Goal: Transaction & Acquisition: Download file/media

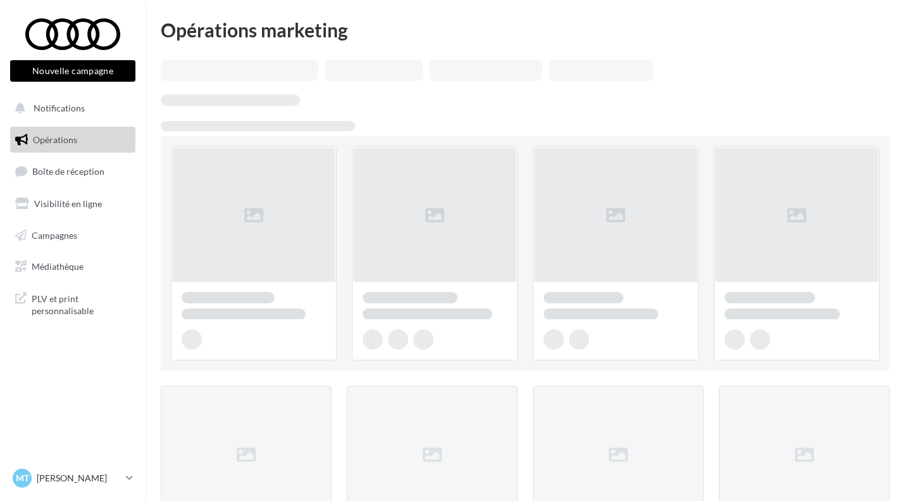
click at [90, 263] on link "Médiathèque" at bounding box center [73, 266] width 130 height 27
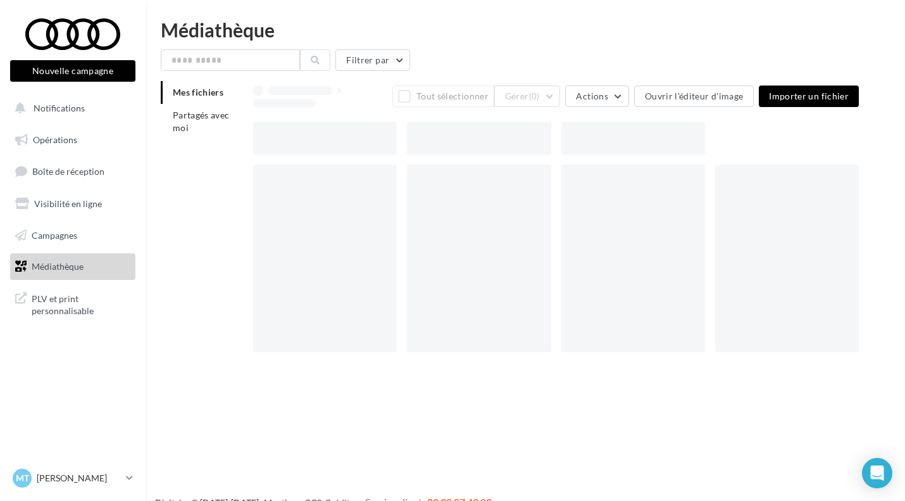
click at [197, 124] on li "Partagés avec moi" at bounding box center [202, 121] width 82 height 35
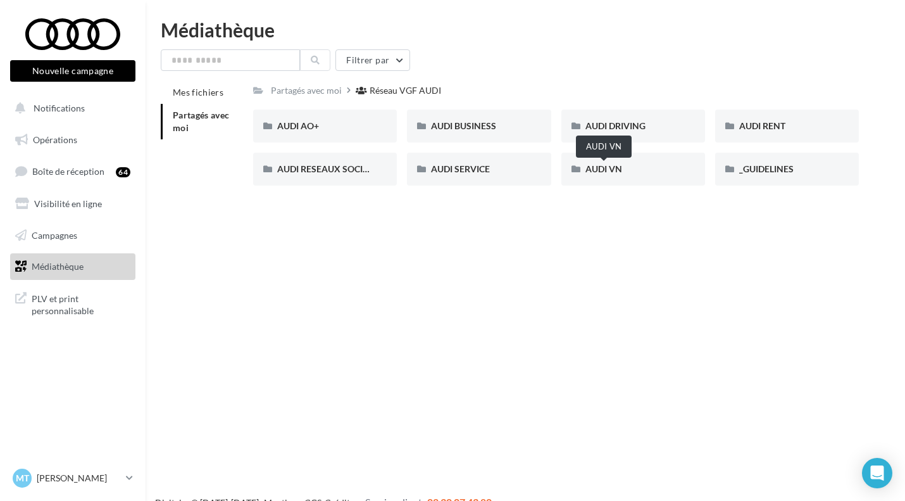
click at [615, 172] on span "AUDI VN" at bounding box center [603, 168] width 37 height 11
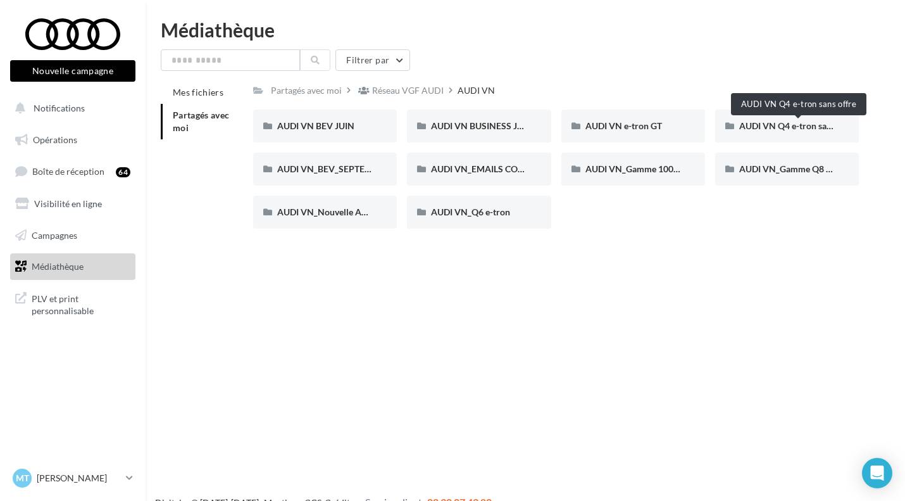
click at [788, 123] on span "AUDI VN Q4 e-tron sans offre" at bounding box center [798, 125] width 118 height 11
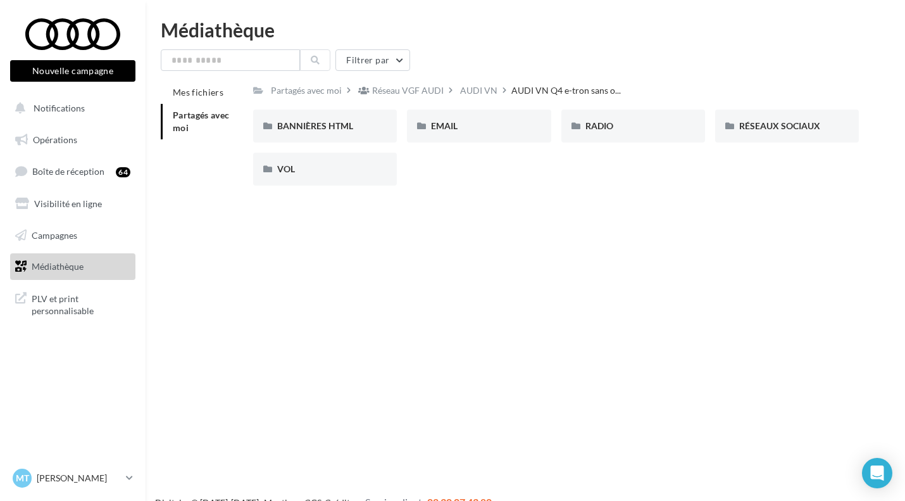
click at [472, 90] on div "AUDI VN" at bounding box center [478, 90] width 37 height 13
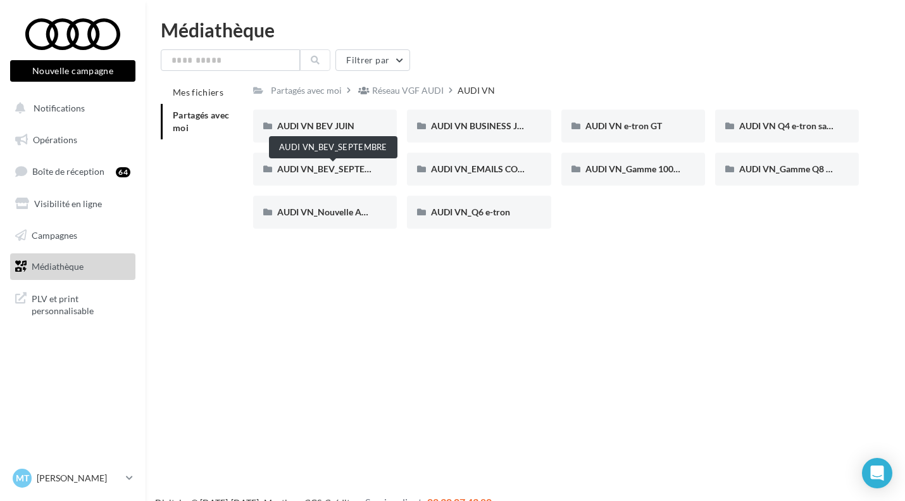
click at [323, 172] on span "AUDI VN_BEV_SEPTEMBRE" at bounding box center [333, 168] width 112 height 11
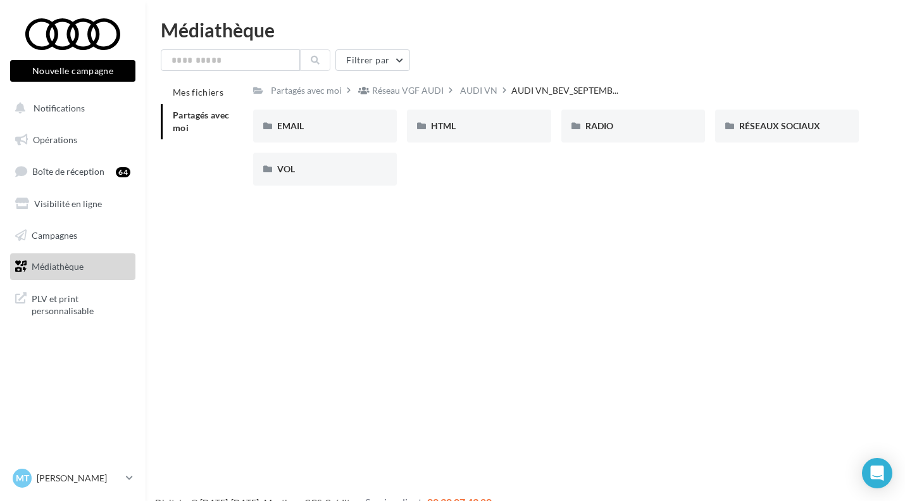
click at [478, 91] on div "AUDI VN" at bounding box center [478, 90] width 37 height 13
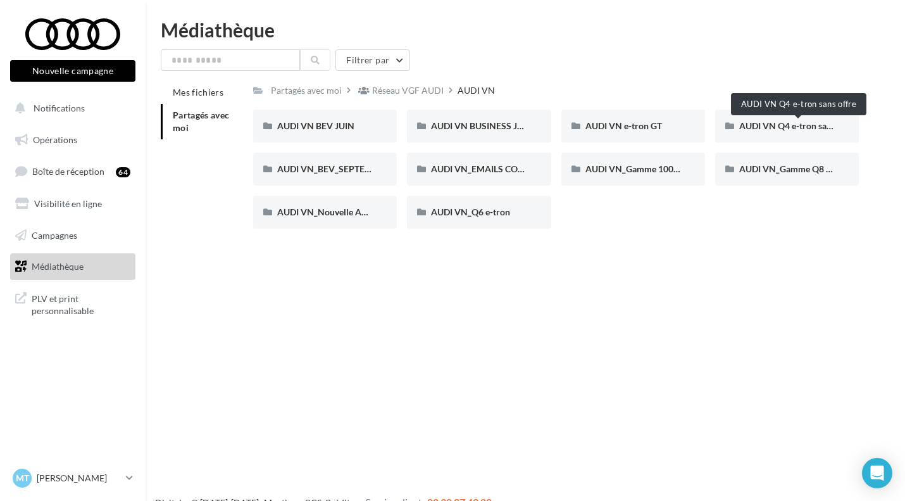
click at [784, 125] on span "AUDI VN Q4 e-tron sans offre" at bounding box center [798, 125] width 118 height 11
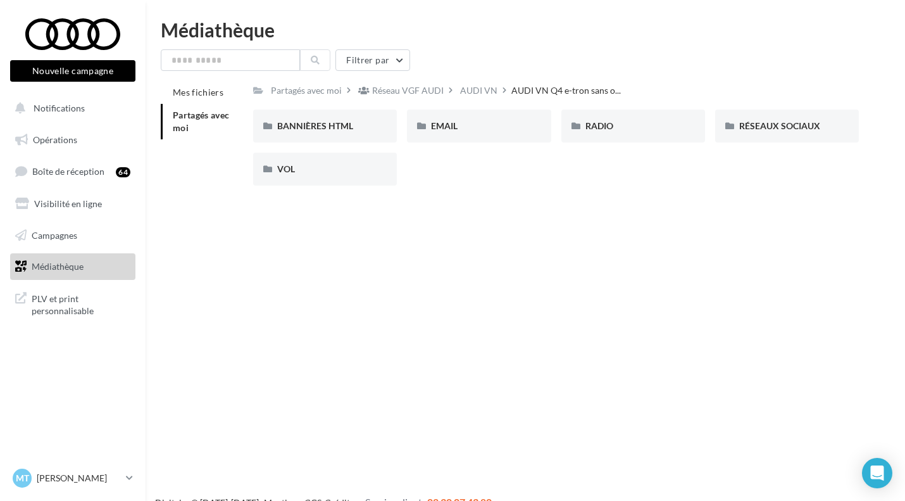
click at [480, 87] on div "AUDI VN" at bounding box center [478, 90] width 37 height 13
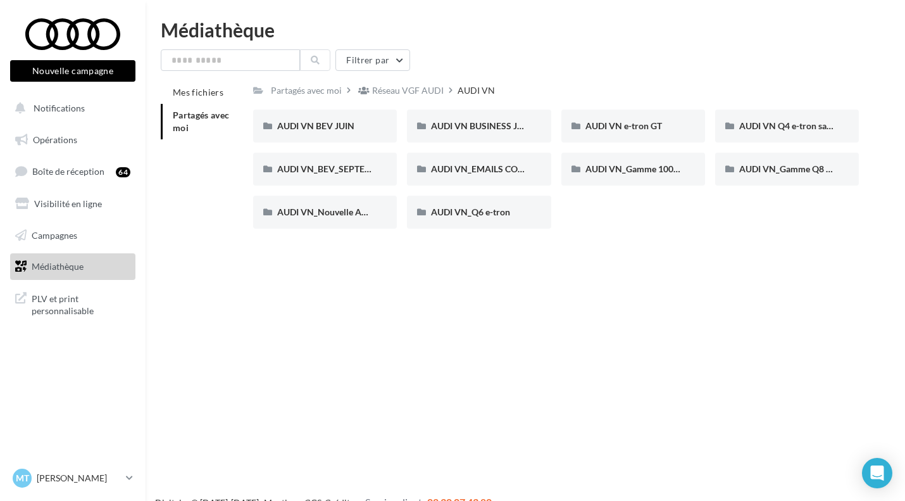
click at [797, 124] on span "AUDI VN Q4 e-tron sans offre" at bounding box center [798, 125] width 118 height 11
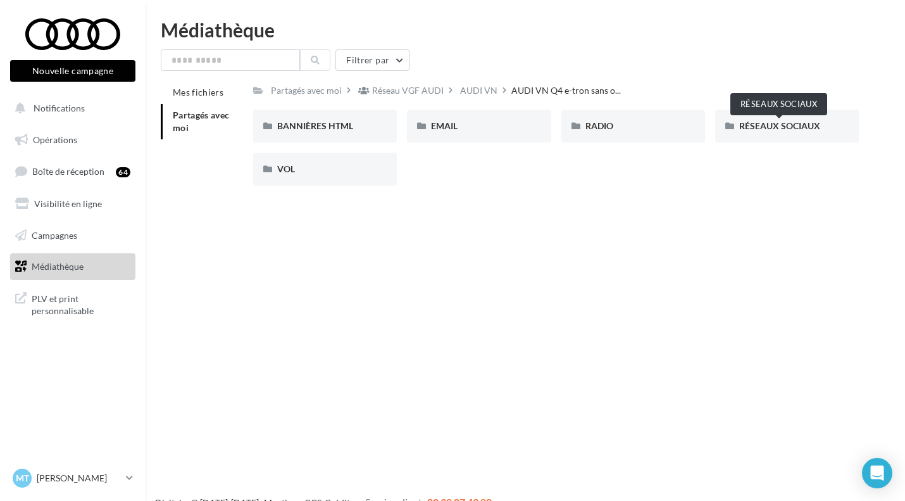
click at [753, 130] on span "RÉSEAUX SOCIAUX" at bounding box center [779, 125] width 81 height 11
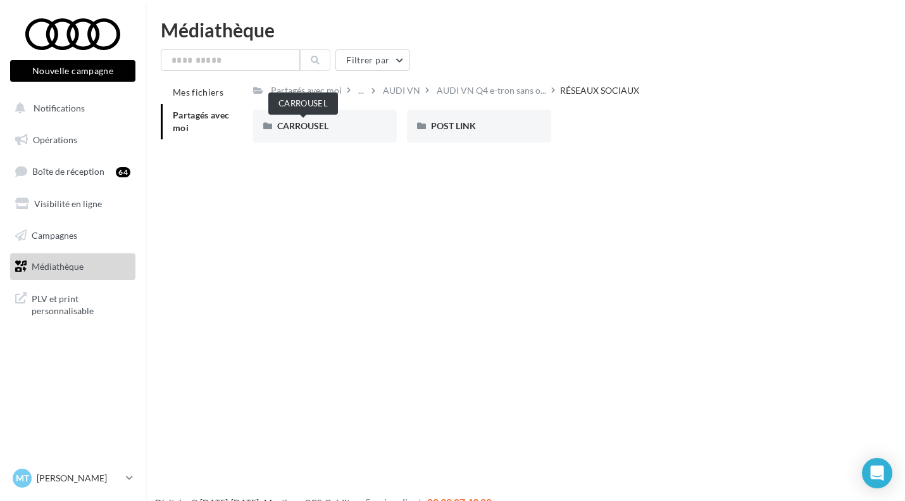
click at [316, 127] on span "CARROUSEL" at bounding box center [302, 125] width 51 height 11
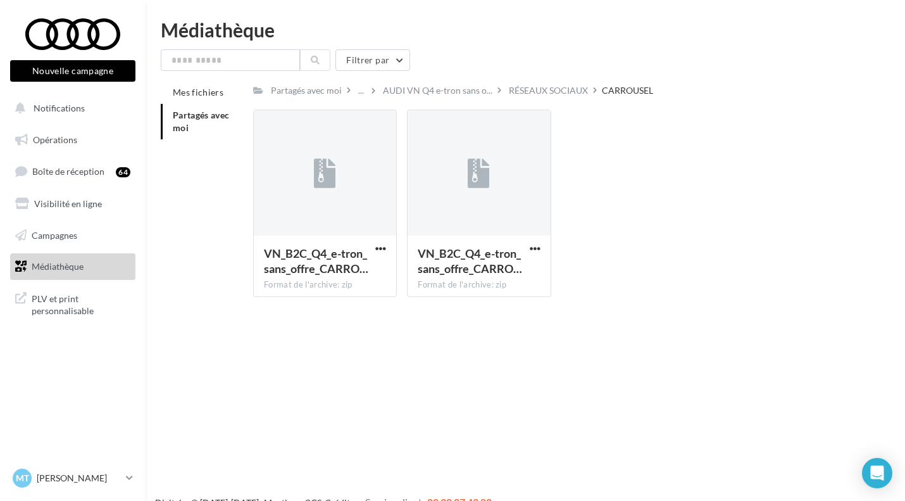
click at [454, 193] on div at bounding box center [479, 173] width 142 height 127
click at [535, 252] on span "button" at bounding box center [535, 248] width 11 height 11
click at [494, 270] on button "Télécharger" at bounding box center [479, 273] width 127 height 33
click at [433, 96] on span "AUDI VN Q4 e-tron sans o..." at bounding box center [437, 90] width 109 height 13
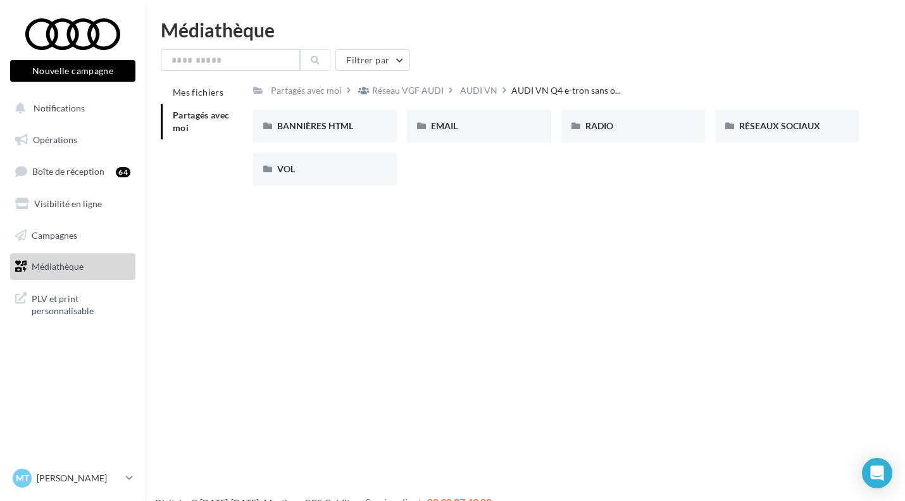
click at [474, 88] on div "AUDI VN" at bounding box center [478, 90] width 37 height 13
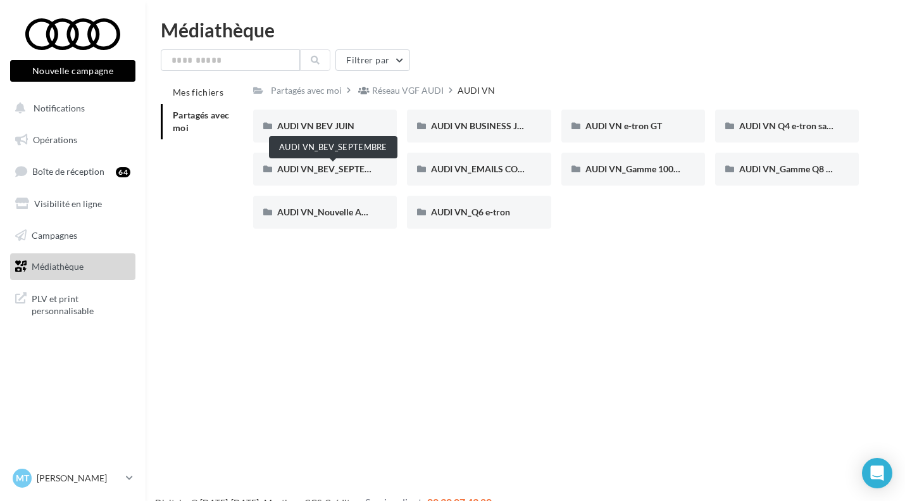
click at [328, 173] on span "AUDI VN_BEV_SEPTEMBRE" at bounding box center [333, 168] width 112 height 11
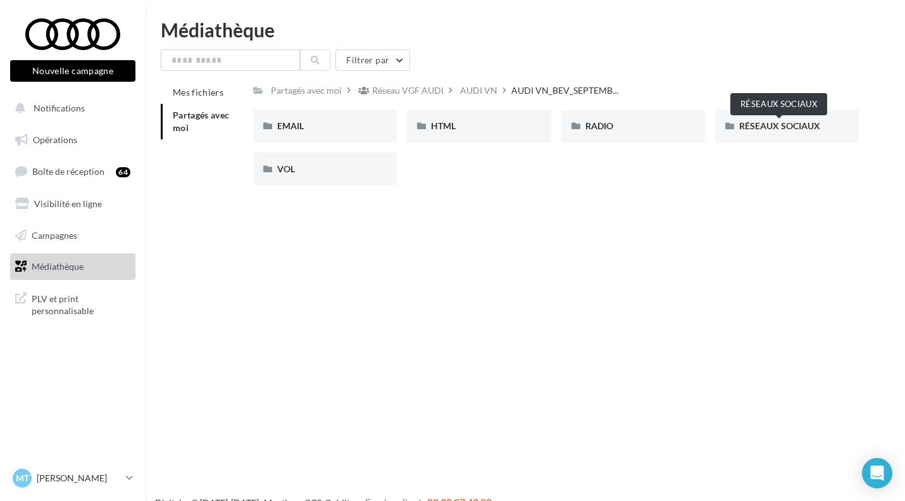
click at [798, 125] on span "RÉSEAUX SOCIAUX" at bounding box center [779, 125] width 81 height 11
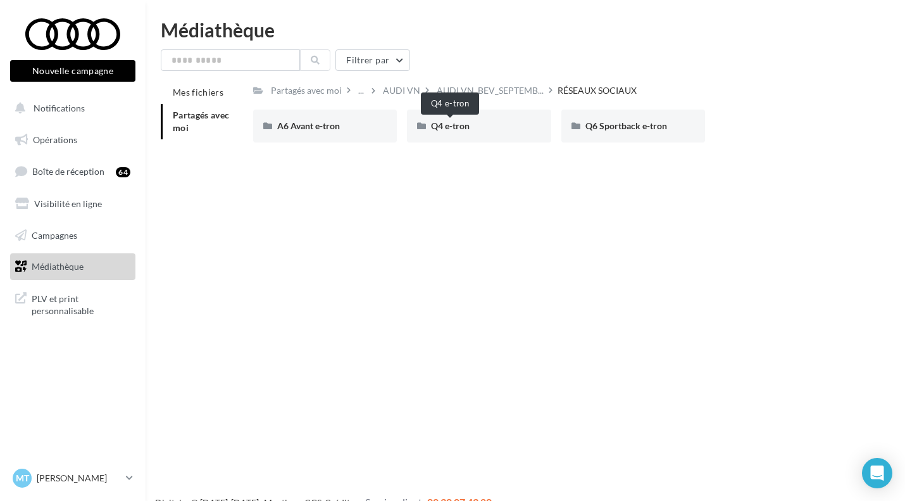
click at [461, 127] on span "Q4 e-tron" at bounding box center [450, 125] width 39 height 11
click at [464, 128] on span "POST LINK" at bounding box center [453, 125] width 45 height 11
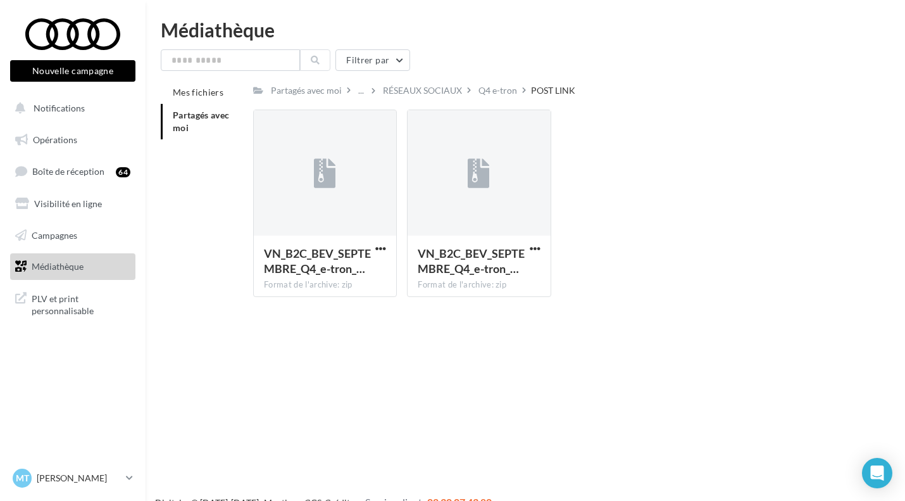
click at [386, 252] on span "button" at bounding box center [380, 248] width 11 height 11
click at [500, 97] on div "Q4 e-tron" at bounding box center [498, 90] width 39 height 13
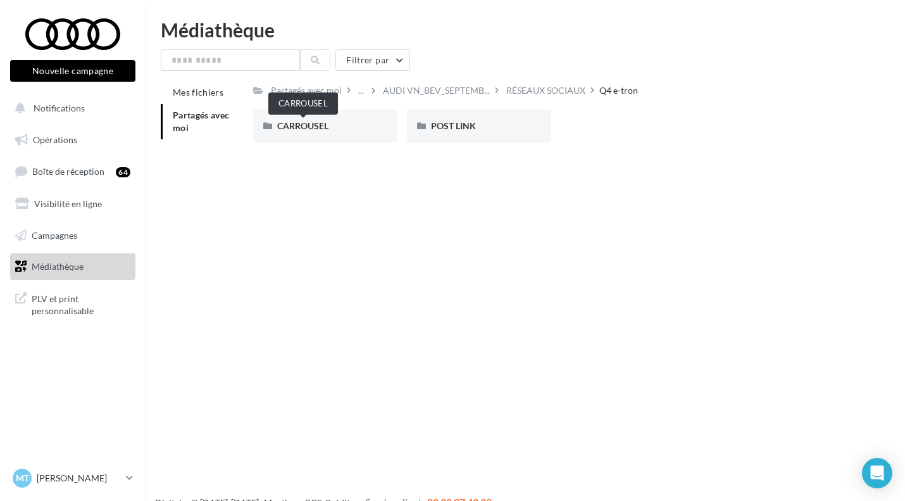
click at [315, 125] on span "CARROUSEL" at bounding box center [302, 125] width 51 height 11
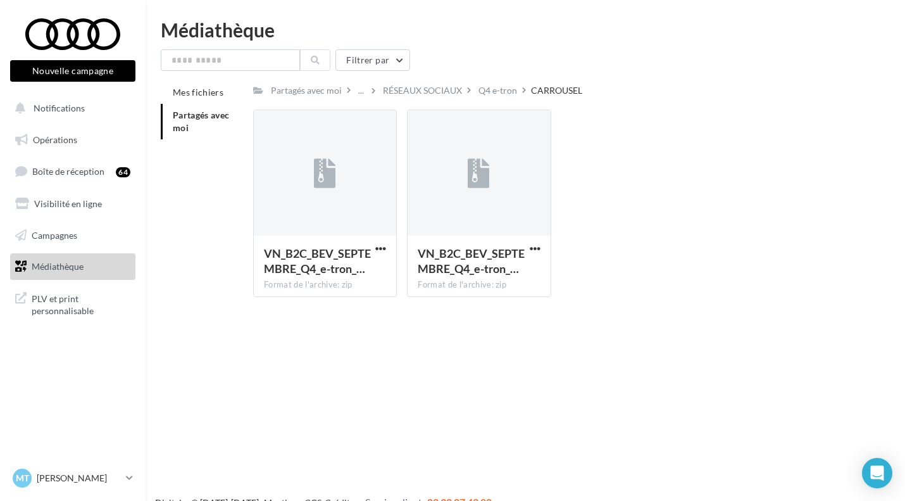
click at [383, 249] on span "button" at bounding box center [380, 248] width 11 height 11
click at [310, 274] on button "Télécharger" at bounding box center [325, 273] width 127 height 33
click at [420, 90] on div "RÉSEAUX SOCIAUX" at bounding box center [422, 90] width 79 height 13
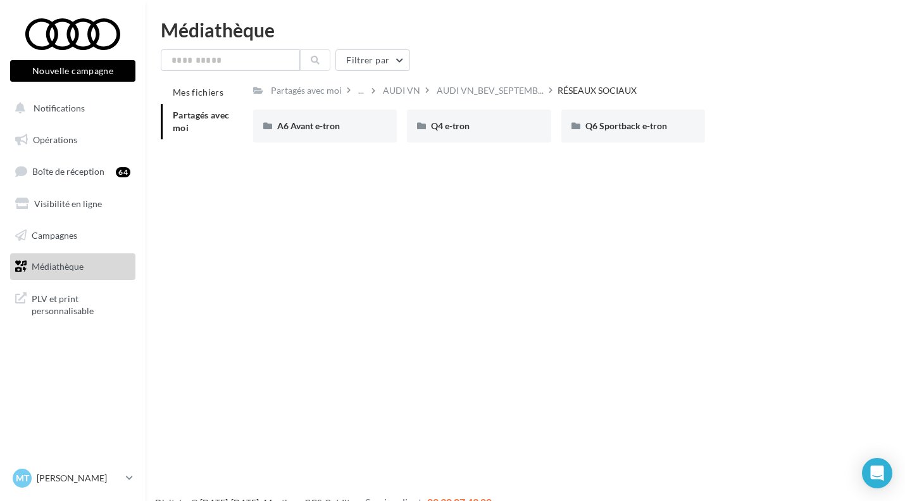
click at [202, 117] on span "Partagés avec moi" at bounding box center [201, 120] width 57 height 23
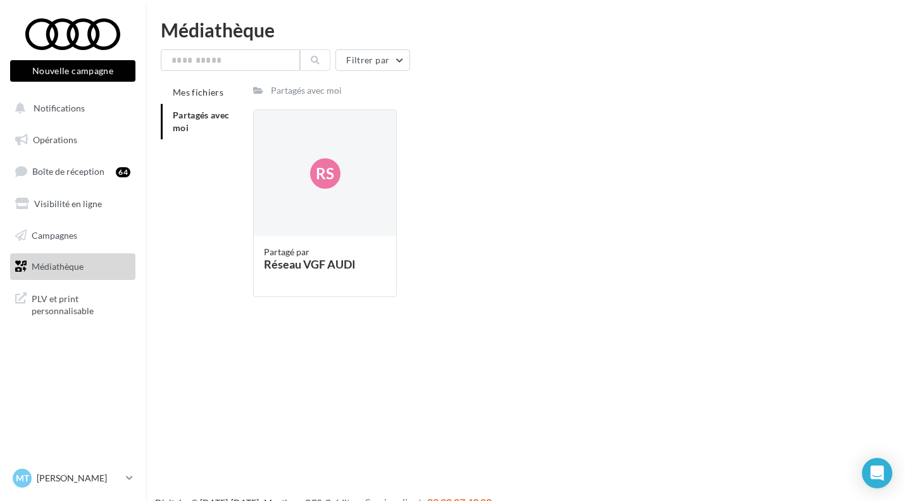
click at [341, 193] on div "Rs" at bounding box center [325, 173] width 142 height 127
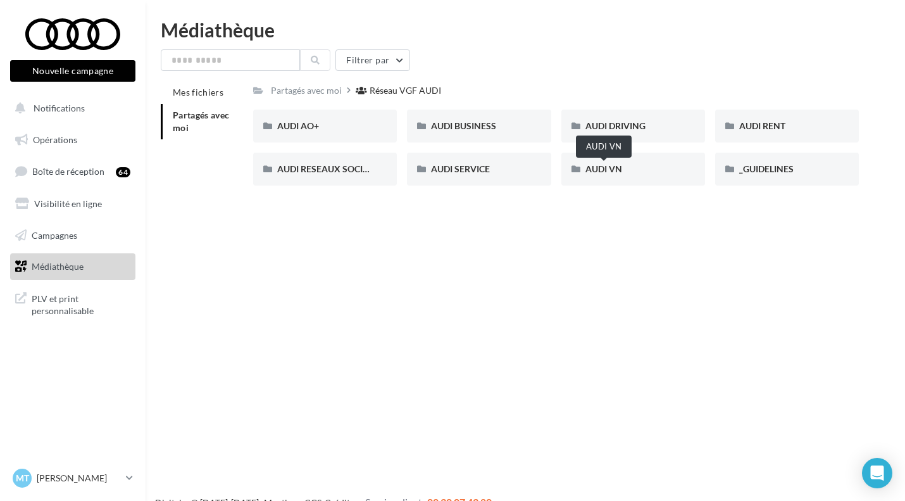
click at [606, 170] on span "AUDI VN" at bounding box center [603, 168] width 37 height 11
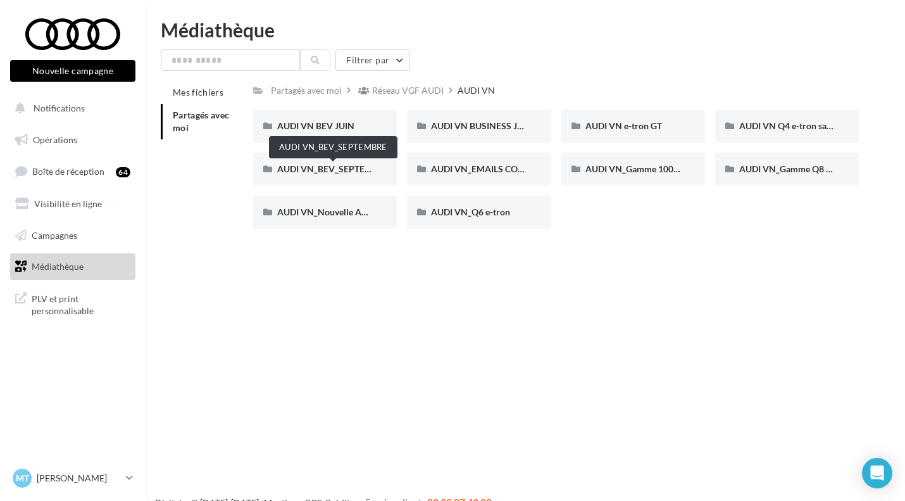
click at [330, 171] on span "AUDI VN_BEV_SEPTEMBRE" at bounding box center [333, 168] width 112 height 11
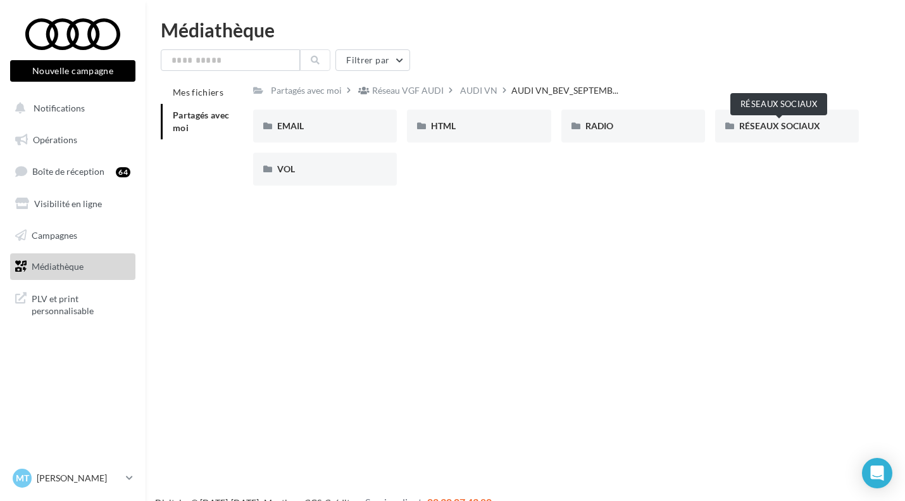
click at [769, 127] on span "RÉSEAUX SOCIAUX" at bounding box center [779, 125] width 81 height 11
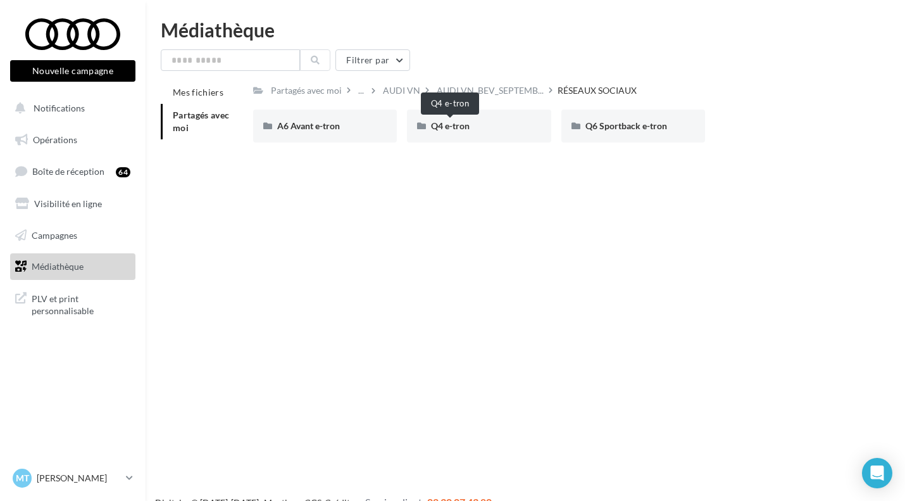
click at [460, 129] on span "Q4 e-tron" at bounding box center [450, 125] width 39 height 11
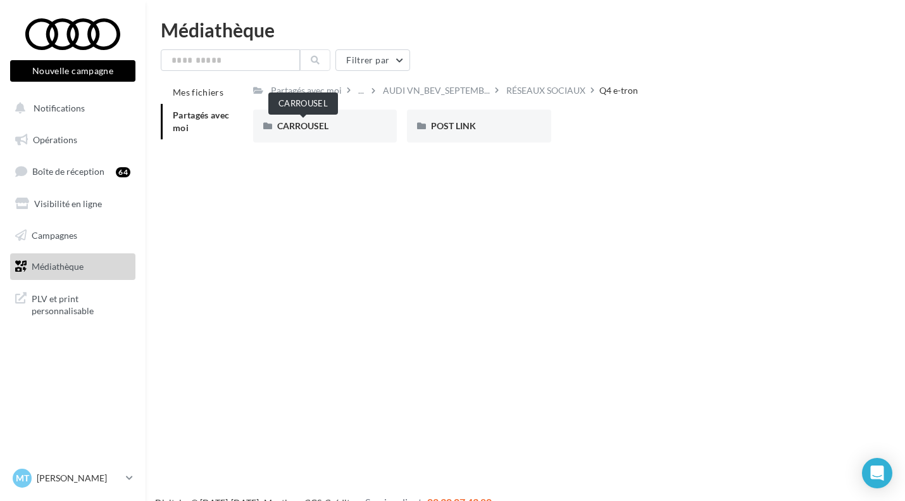
click at [310, 122] on span "CARROUSEL" at bounding box center [302, 125] width 51 height 11
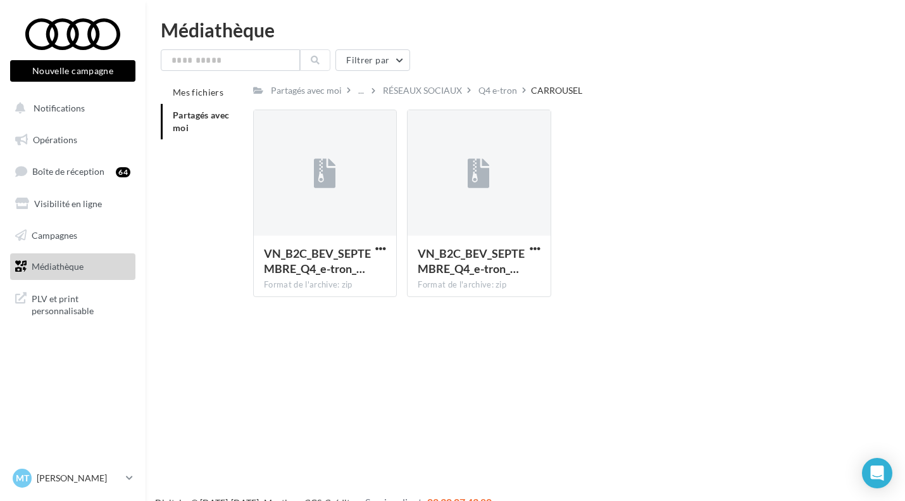
click at [511, 93] on div "Q4 e-tron" at bounding box center [498, 90] width 39 height 13
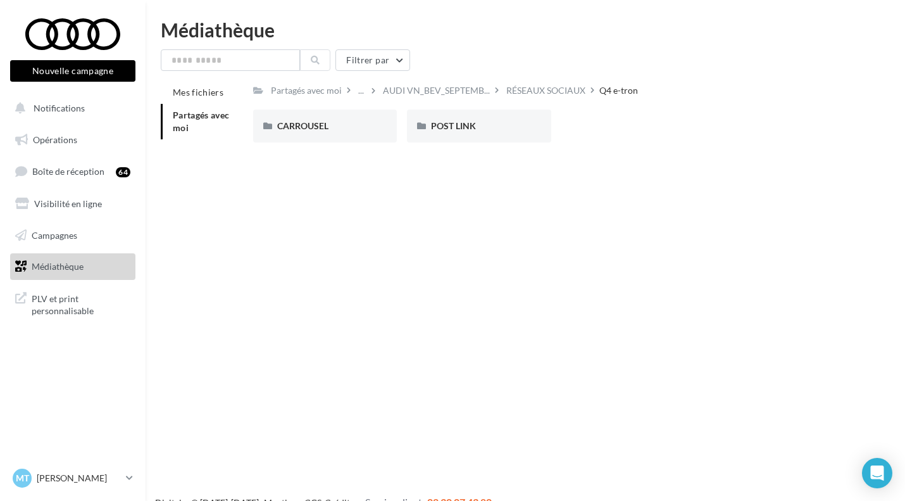
click at [461, 134] on div "POST LINK" at bounding box center [479, 125] width 144 height 33
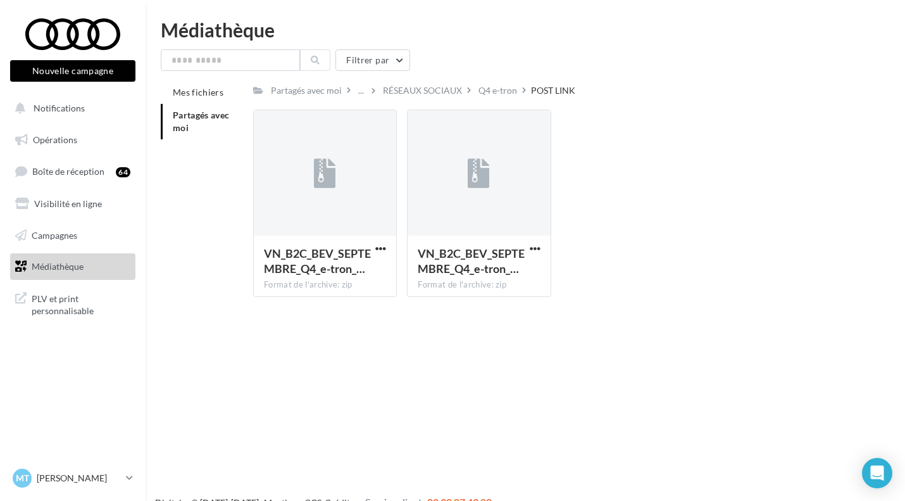
click at [383, 248] on span "button" at bounding box center [380, 248] width 11 height 11
click at [349, 279] on button "Télécharger" at bounding box center [325, 273] width 127 height 33
click at [535, 251] on span "button" at bounding box center [535, 248] width 11 height 11
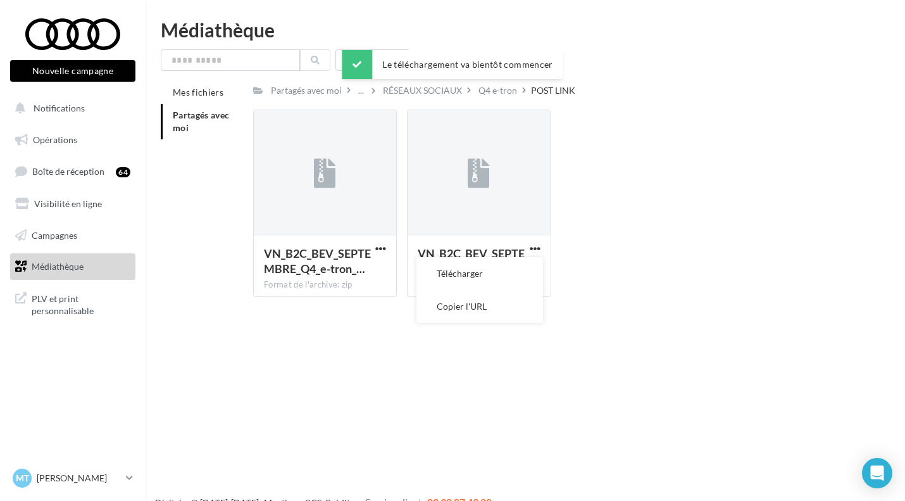
click at [488, 267] on button "Télécharger" at bounding box center [479, 273] width 127 height 33
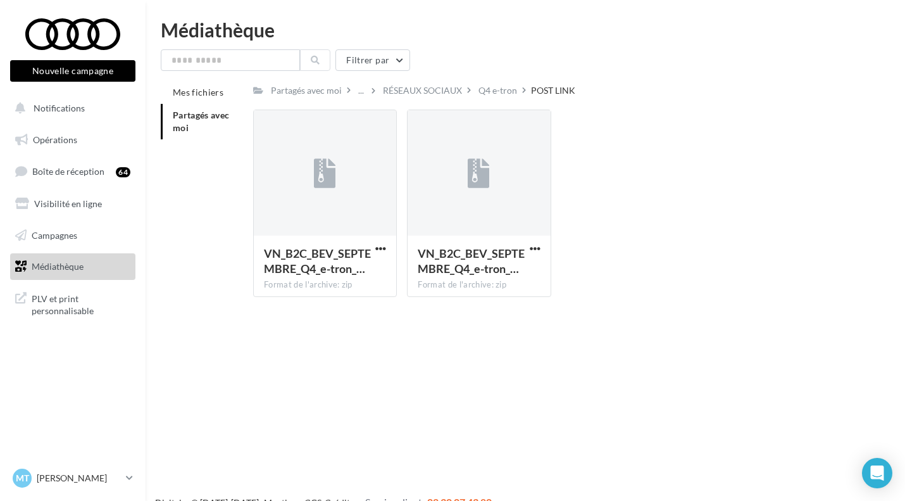
click at [384, 247] on span "button" at bounding box center [380, 248] width 11 height 11
click at [318, 280] on button "Télécharger" at bounding box center [325, 273] width 127 height 33
click at [543, 246] on div "VN_B2C_BEV_SEPTEMBRE_Q4_e-tron_… Format de l'archive: zip" at bounding box center [479, 264] width 142 height 59
click at [530, 255] on button "button" at bounding box center [535, 249] width 16 height 13
click at [592, 260] on div "VN_B2C_BEV_SEPTEMBRE_Q4_e-tron_… Format de l'archive: zip VN_B2C_BEV_SEPTEMBRE_…" at bounding box center [561, 207] width 616 height 197
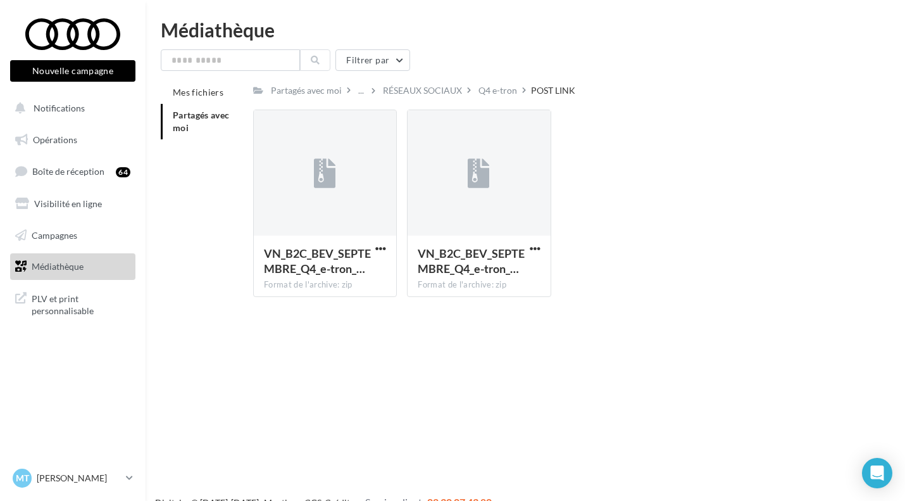
click at [854, 192] on div "VN_B2C_BEV_SEPTEMBRE_Q4_e-tron_… Format de l'archive: zip VN_B2C_BEV_SEPTEMBRE_…" at bounding box center [561, 207] width 616 height 197
click at [535, 251] on span "button" at bounding box center [535, 248] width 11 height 11
click at [473, 278] on button "Télécharger" at bounding box center [479, 273] width 127 height 33
click at [501, 87] on div "Q4 e-tron" at bounding box center [498, 90] width 39 height 13
